Goal: Information Seeking & Learning: Learn about a topic

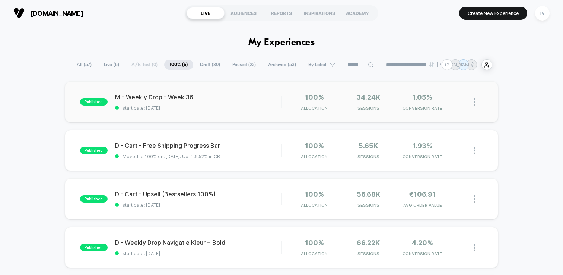
click at [222, 119] on div "published M - Weekly Drop - Week 36 start date: [DATE] 100% Allocation 34.24k S…" at bounding box center [282, 101] width 434 height 41
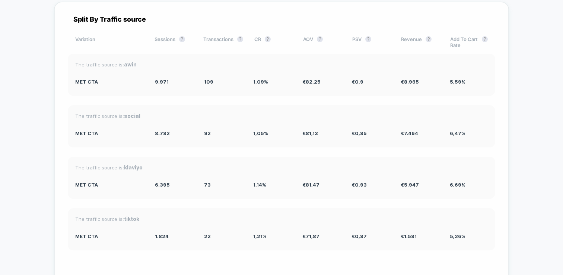
scroll to position [2146, 0]
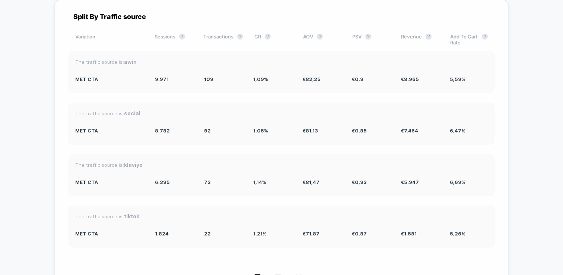
click at [278, 274] on span "2" at bounding box center [278, 280] width 13 height 13
click at [301, 274] on span "3" at bounding box center [298, 280] width 13 height 13
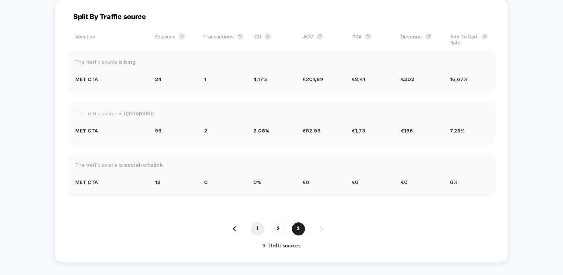
click at [252, 222] on span "1" at bounding box center [257, 228] width 13 height 13
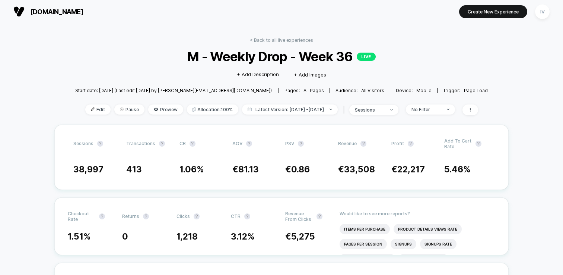
scroll to position [0, 0]
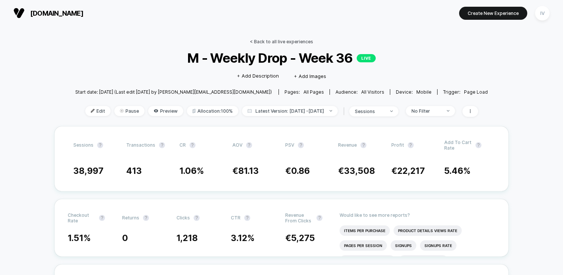
click at [279, 40] on link "< Back to all live experiences" at bounding box center [281, 42] width 63 height 6
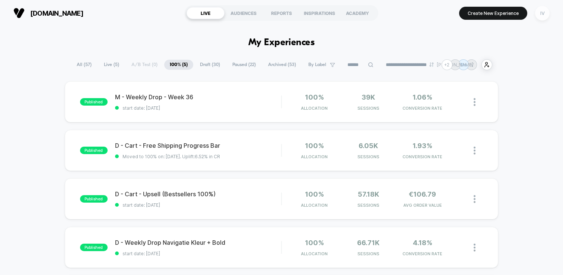
click at [542, 17] on div "IV" at bounding box center [543, 13] width 15 height 15
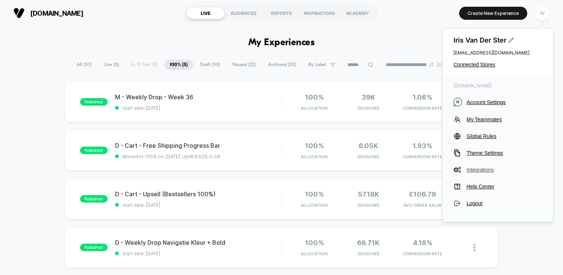
click at [481, 169] on span "Integrations" at bounding box center [505, 170] width 76 height 6
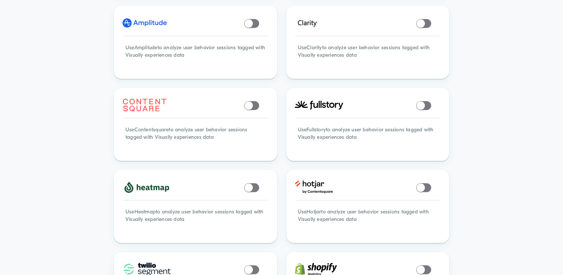
scroll to position [266, 0]
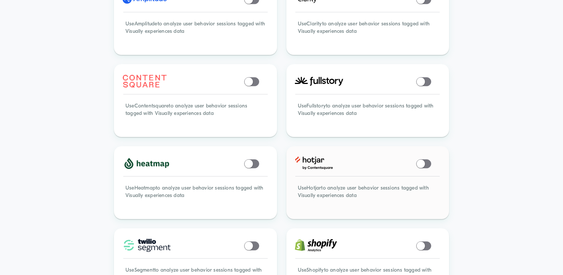
click at [424, 159] on span at bounding box center [421, 163] width 8 height 8
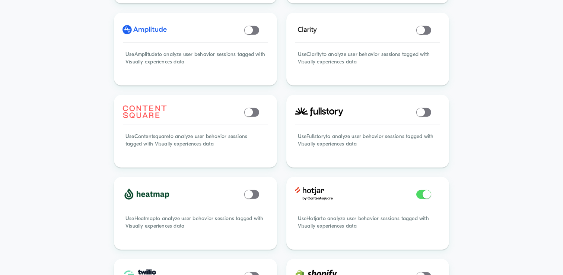
scroll to position [0, 0]
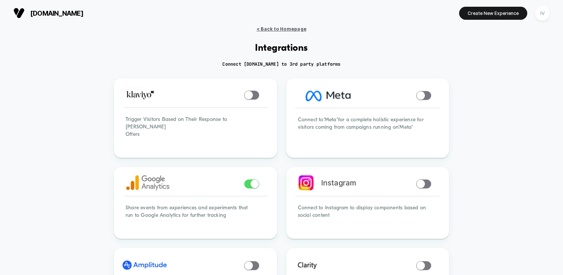
click at [279, 29] on span "< Back to Homepage" at bounding box center [282, 29] width 50 height 6
